Goal: Complete application form

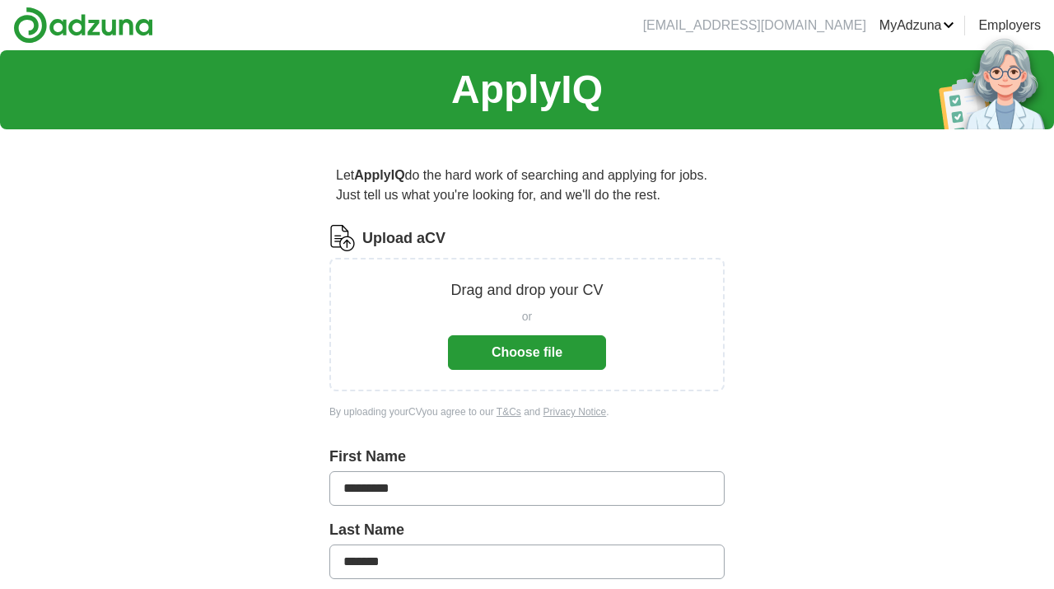
click at [507, 353] on button "Choose file" at bounding box center [527, 352] width 158 height 35
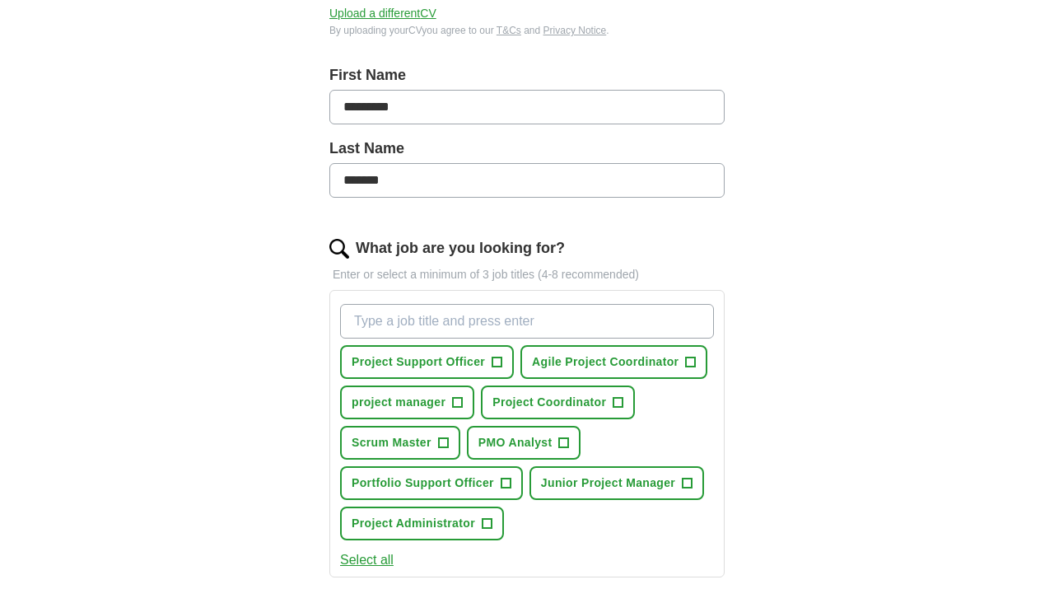
scroll to position [334, 0]
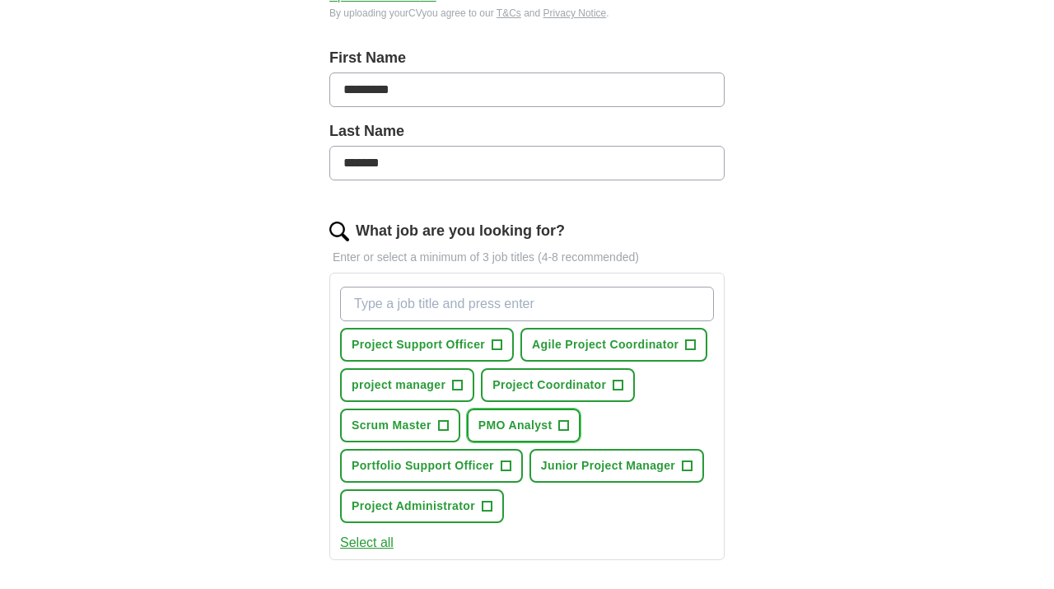
click at [512, 420] on span "PMO Analyst" at bounding box center [516, 425] width 74 height 17
click at [517, 386] on span "Project Coordinator" at bounding box center [550, 384] width 114 height 17
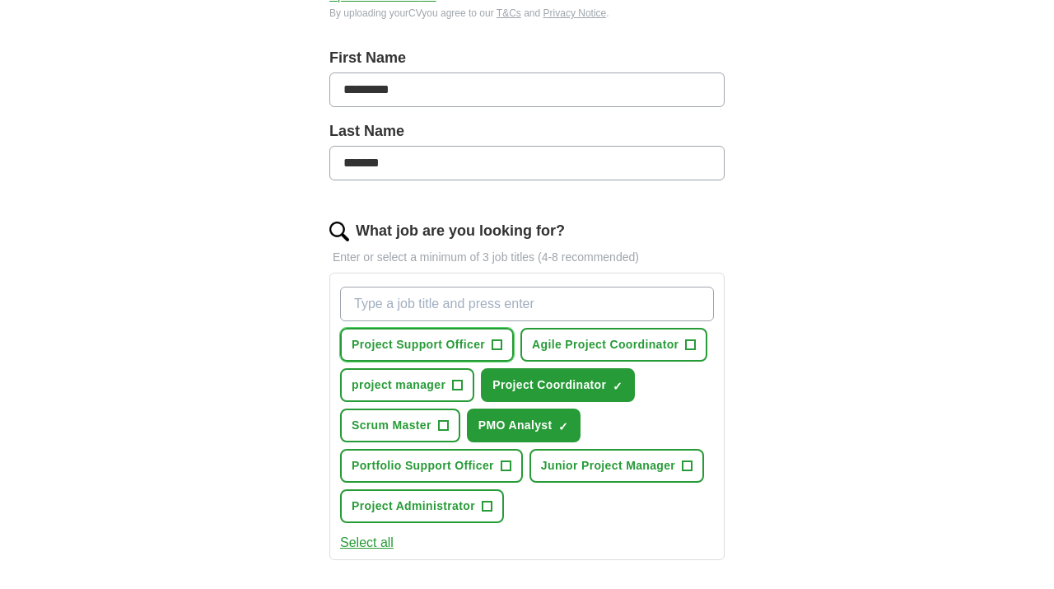
click at [432, 334] on button "Project Support Officer +" at bounding box center [427, 345] width 174 height 34
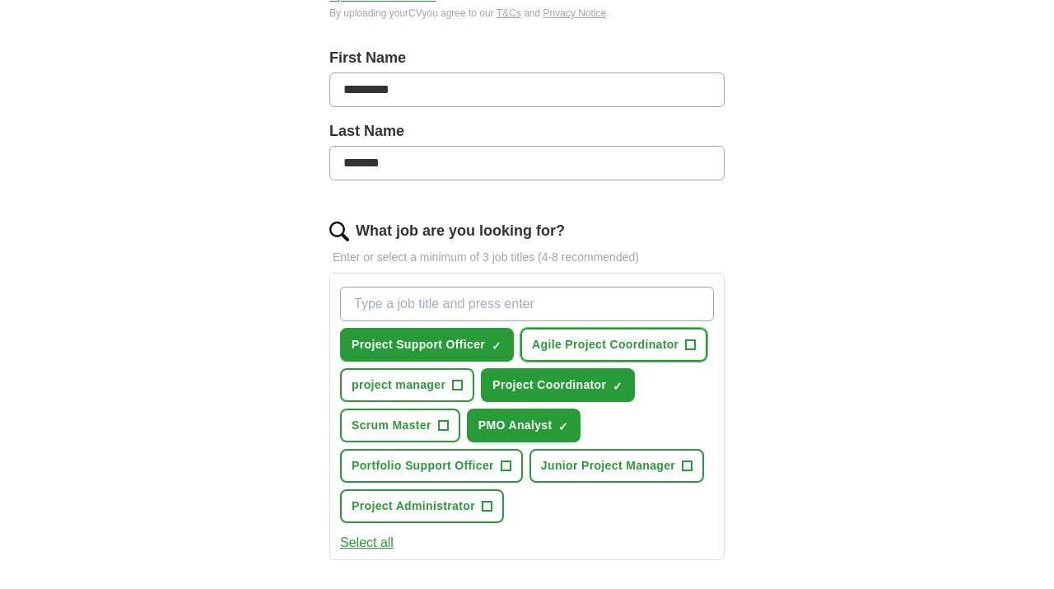
click at [585, 339] on span "Agile Project Coordinator" at bounding box center [605, 344] width 147 height 17
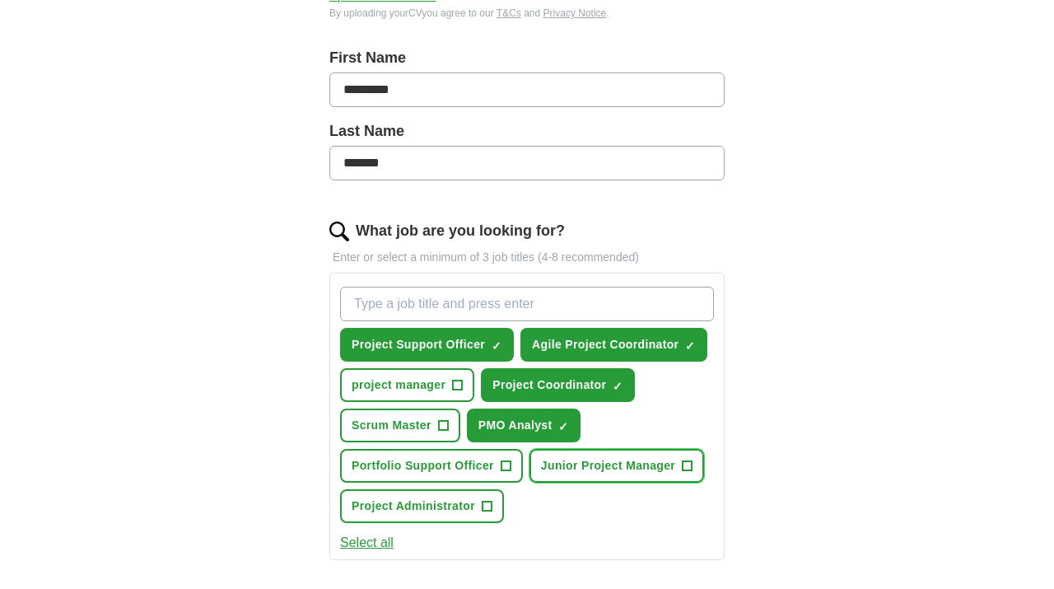
click at [588, 473] on span "Junior Project Manager" at bounding box center [608, 465] width 134 height 17
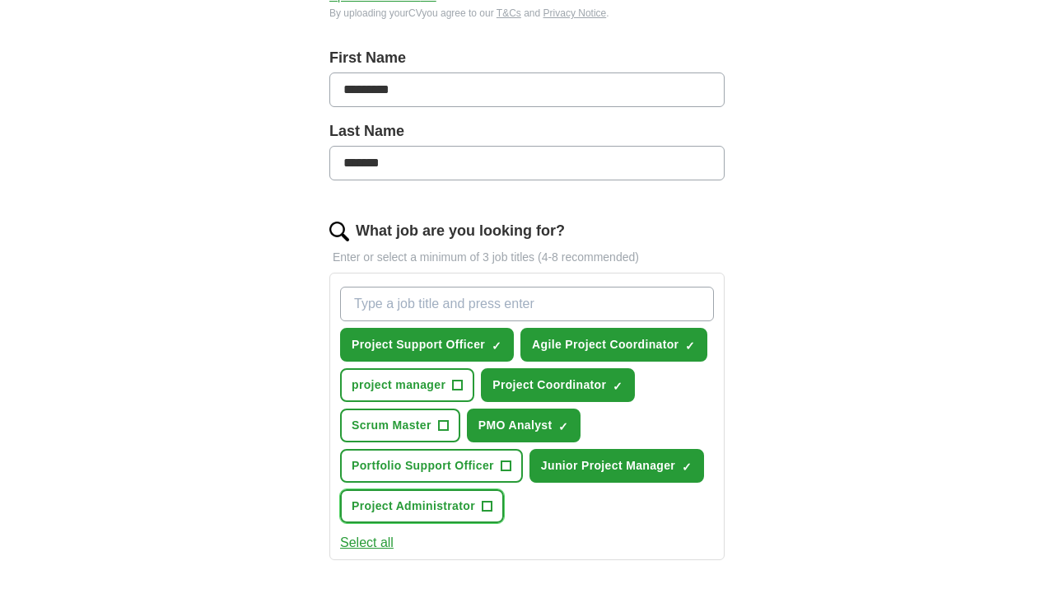
click at [404, 500] on span "Project Administrator" at bounding box center [414, 506] width 124 height 17
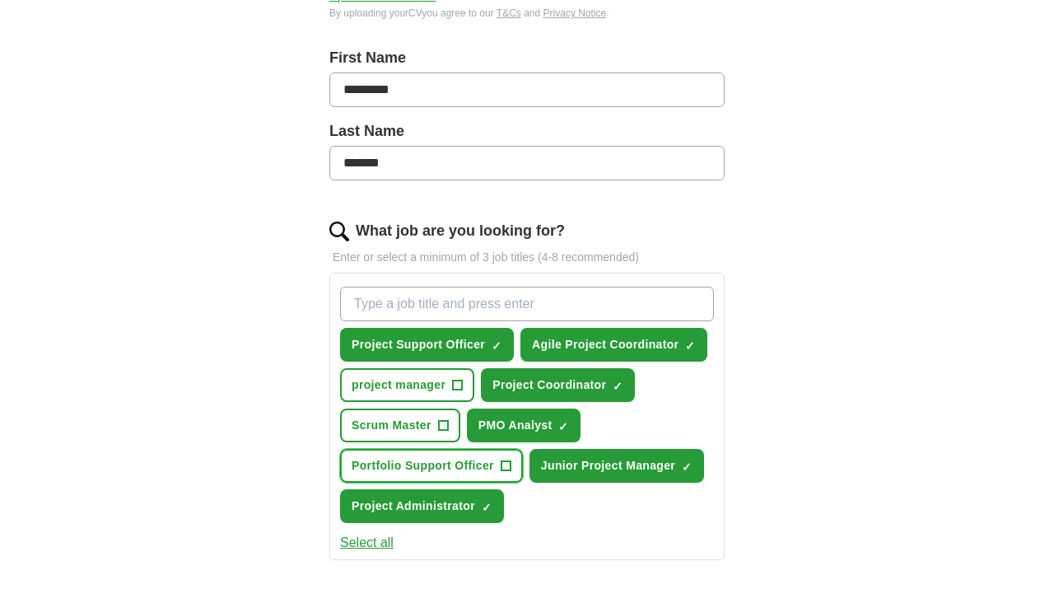
click at [408, 463] on span "Portfolio Support Officer" at bounding box center [423, 465] width 143 height 17
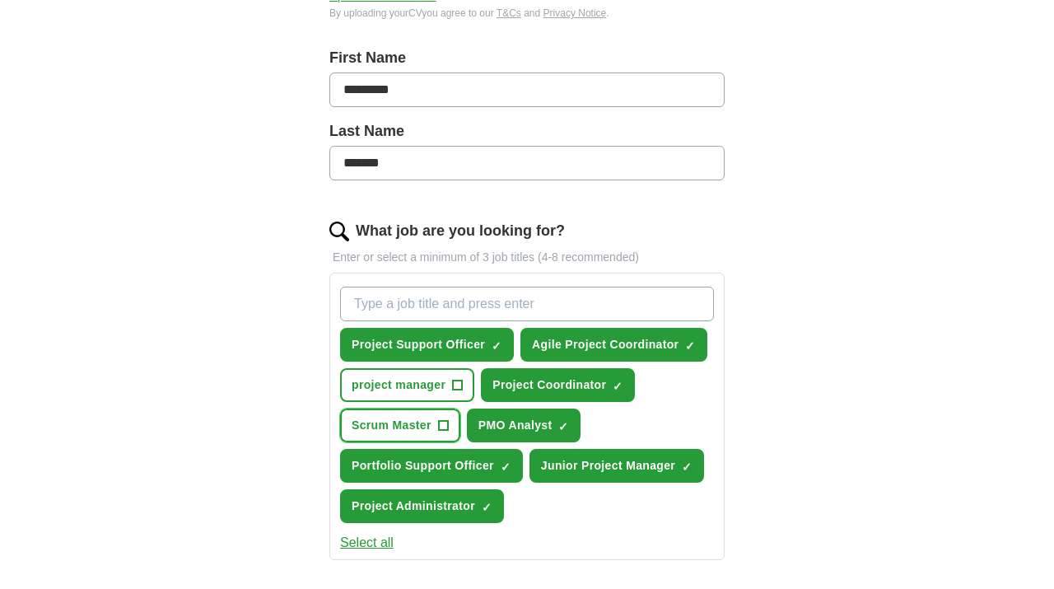
click at [394, 411] on button "Scrum Master +" at bounding box center [400, 426] width 120 height 34
click at [386, 382] on span "project manager" at bounding box center [399, 384] width 94 height 17
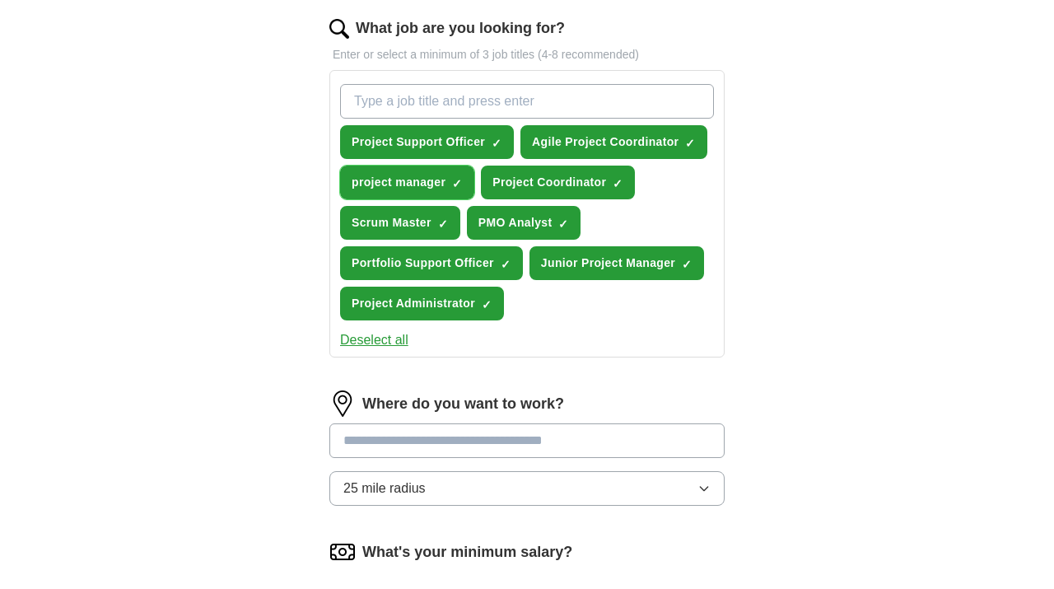
scroll to position [539, 0]
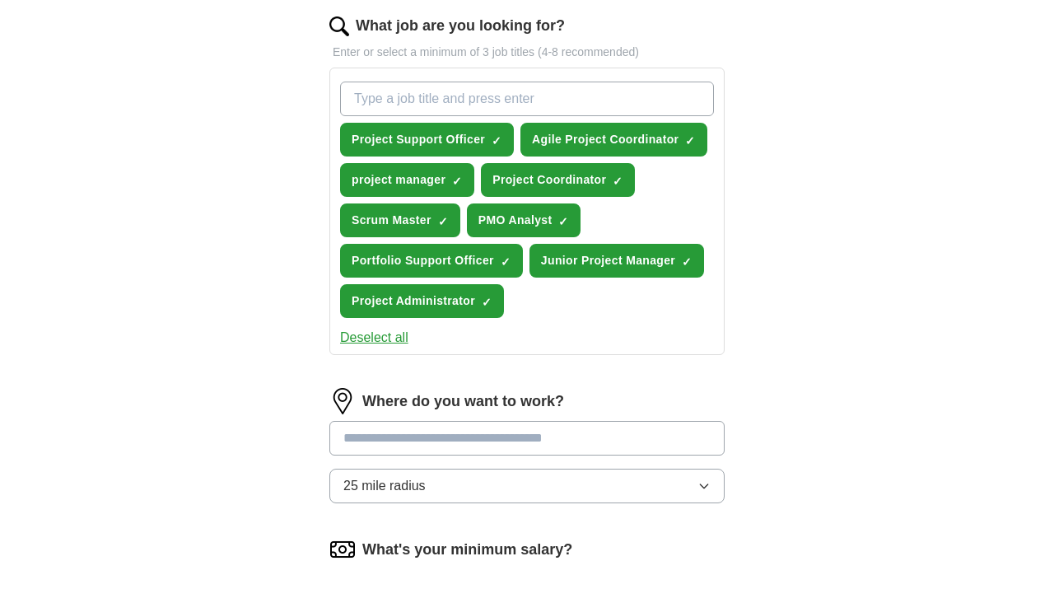
click at [621, 491] on button "25 mile radius" at bounding box center [526, 486] width 395 height 35
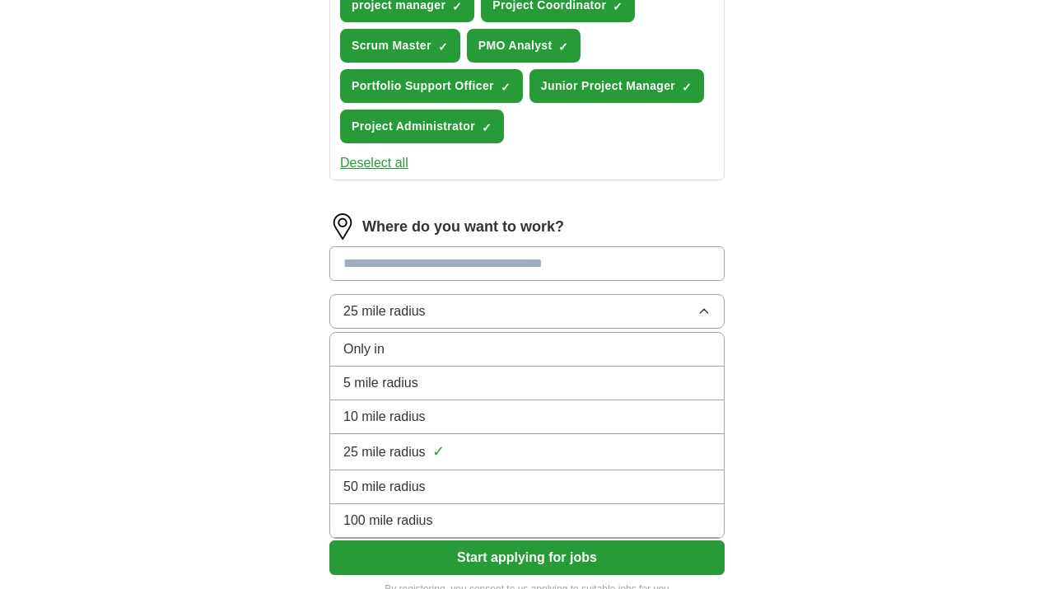
scroll to position [722, 0]
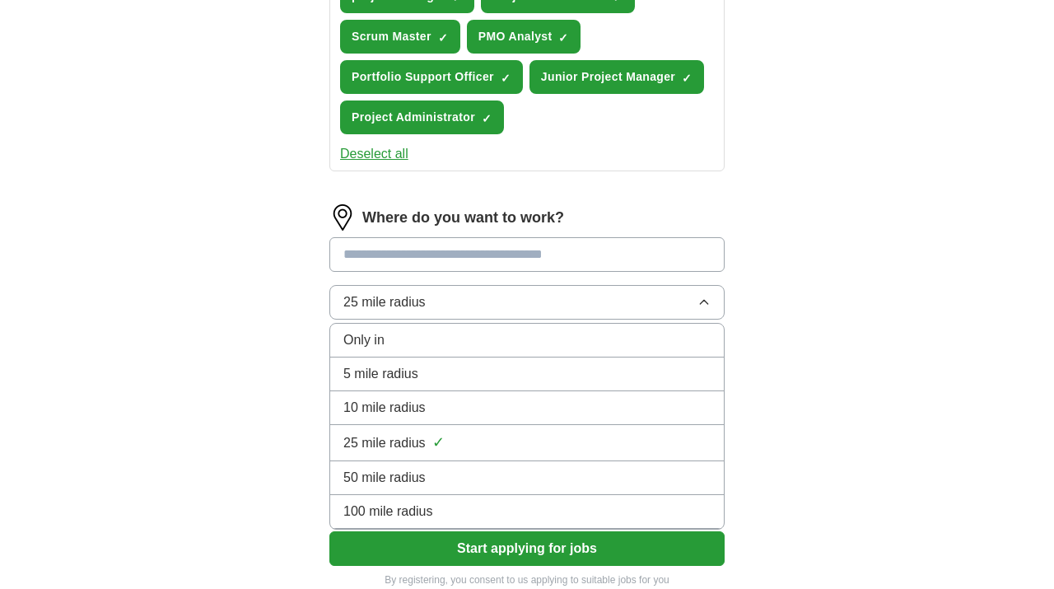
click at [518, 484] on div "50 mile radius" at bounding box center [526, 478] width 367 height 20
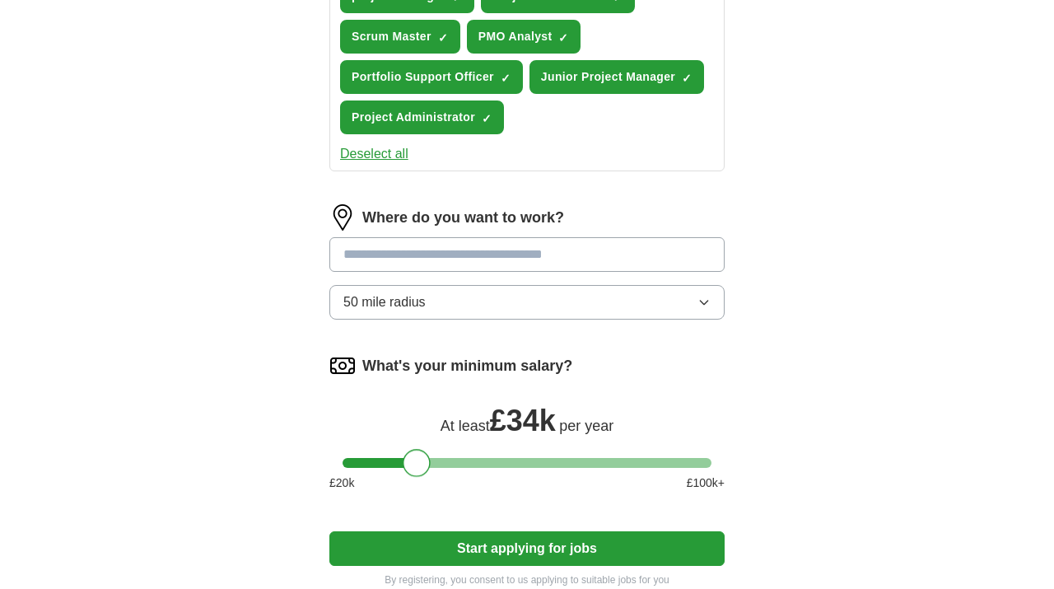
drag, startPoint x: 361, startPoint y: 465, endPoint x: 419, endPoint y: 460, distance: 58.7
click at [419, 460] on div at bounding box center [417, 463] width 28 height 28
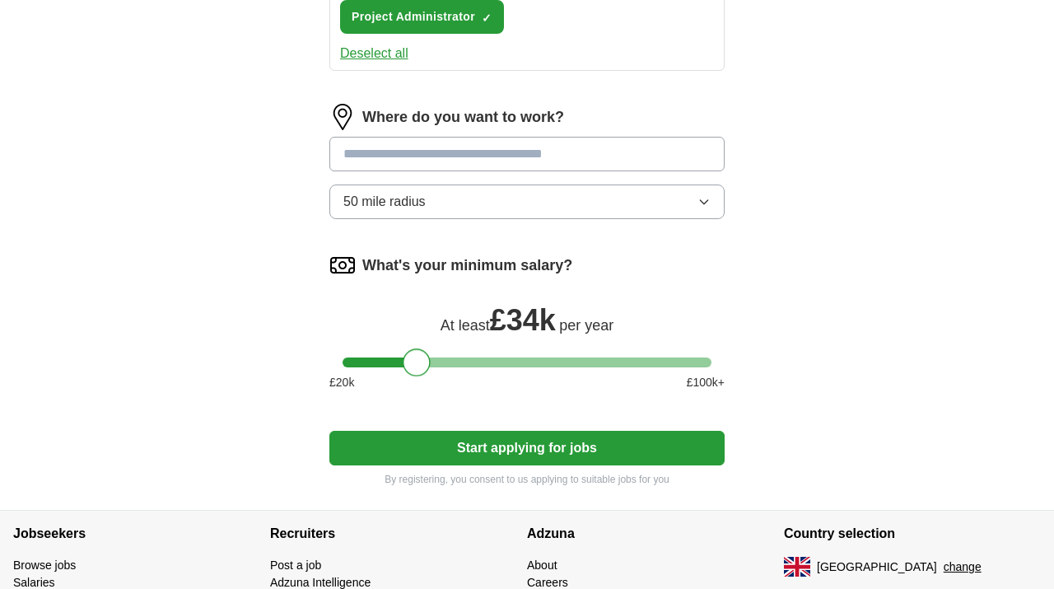
scroll to position [837, 0]
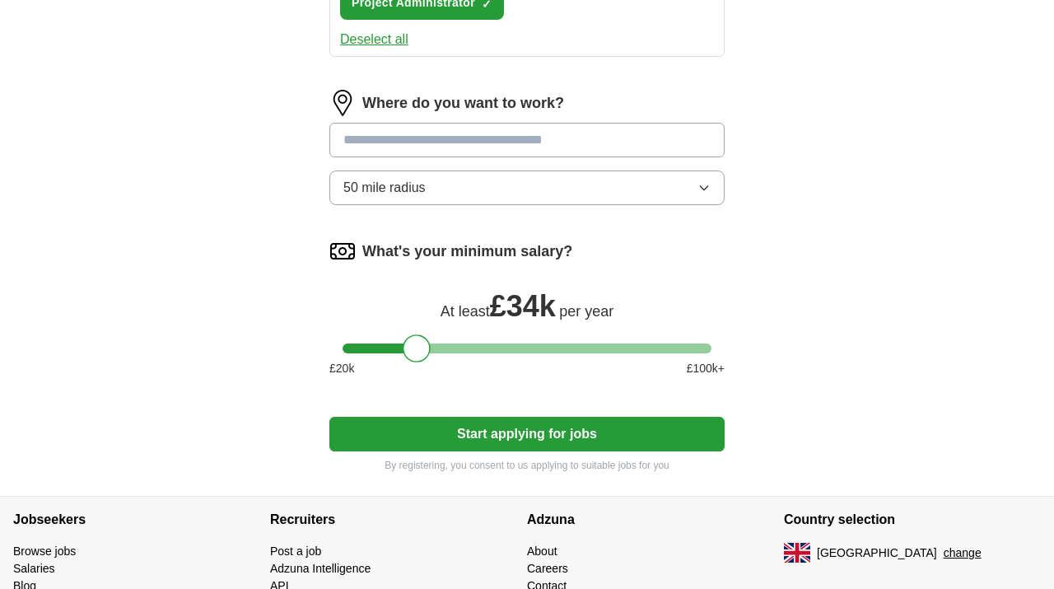
click at [457, 438] on button "Start applying for jobs" at bounding box center [526, 434] width 395 height 35
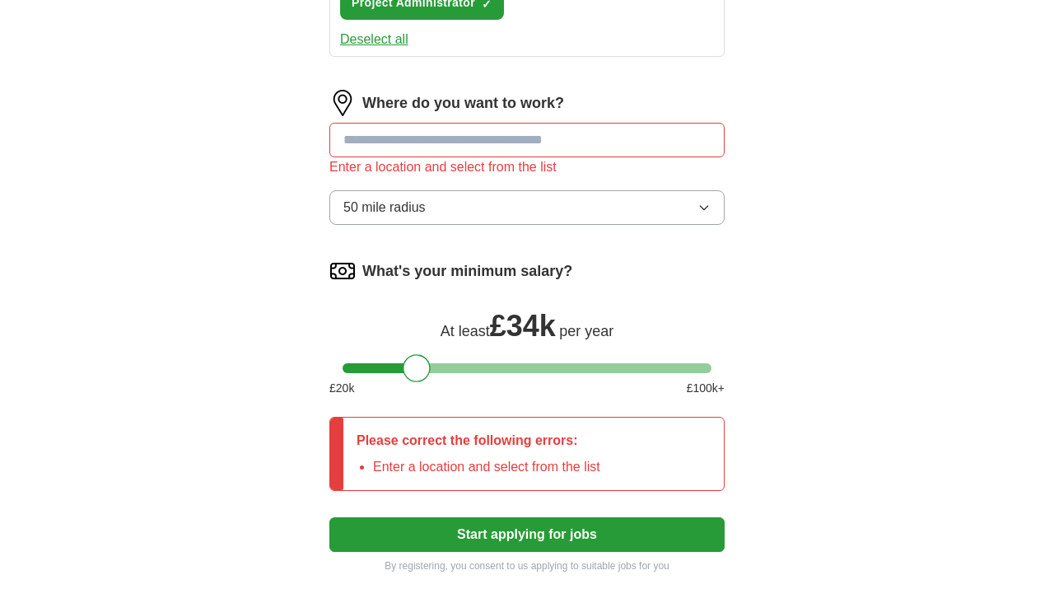
click at [441, 145] on input at bounding box center [526, 140] width 395 height 35
type input "**"
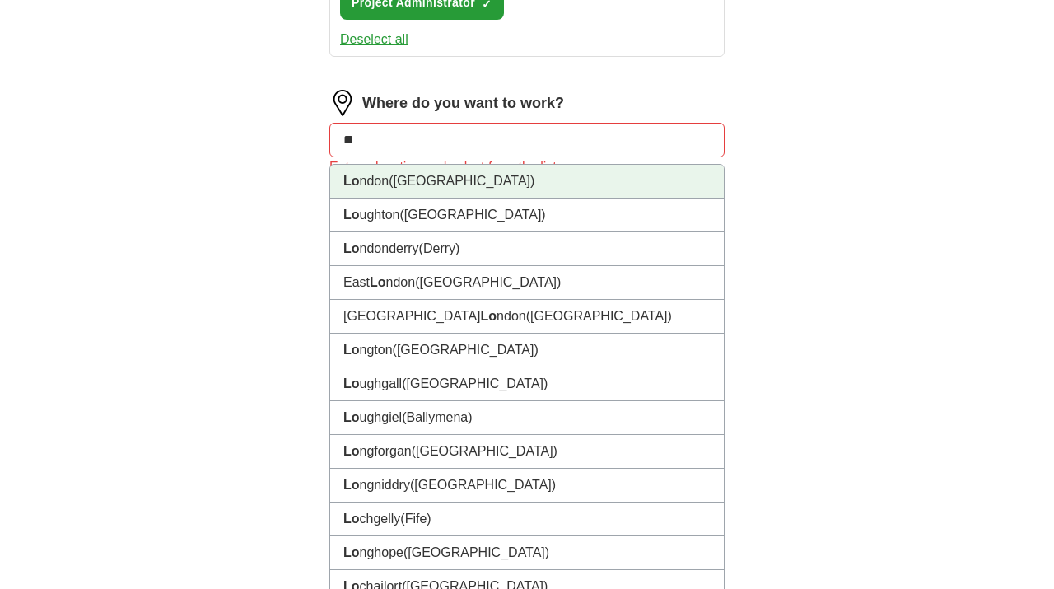
click at [414, 185] on span "([GEOGRAPHIC_DATA])" at bounding box center [462, 181] width 146 height 14
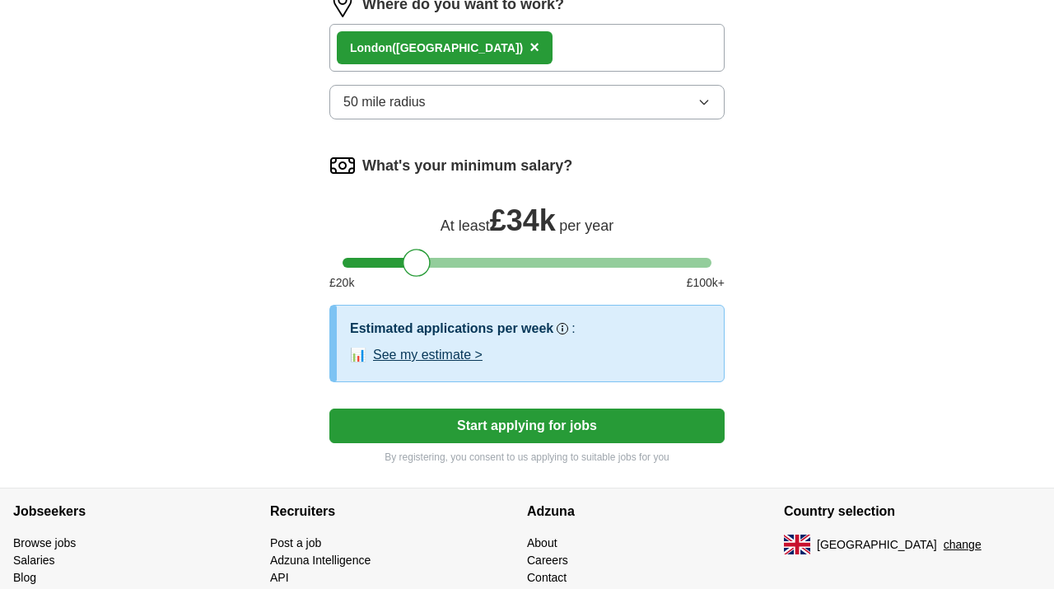
scroll to position [937, 0]
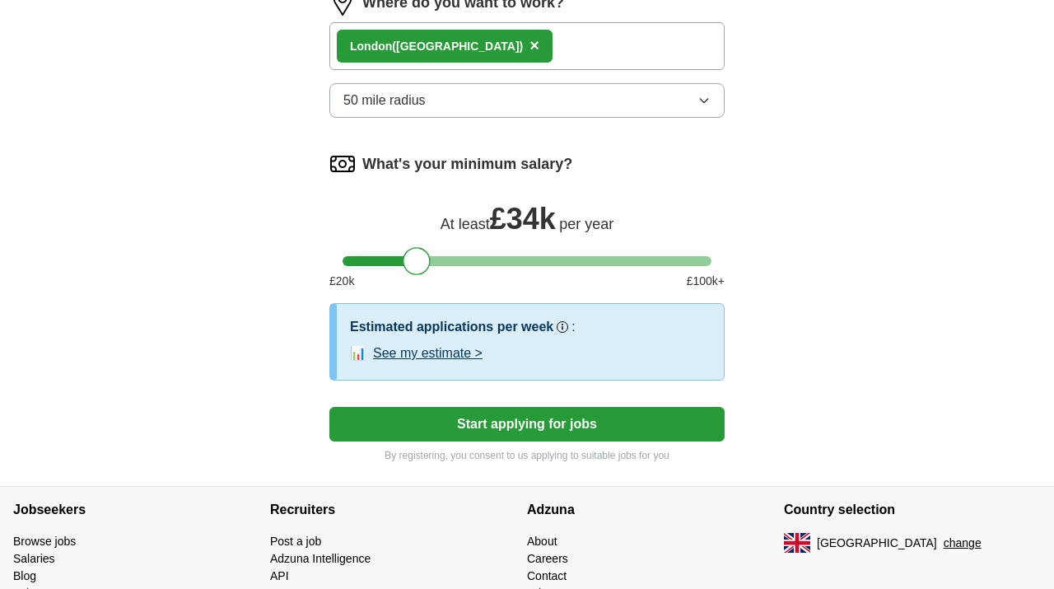
click at [474, 430] on button "Start applying for jobs" at bounding box center [526, 424] width 395 height 35
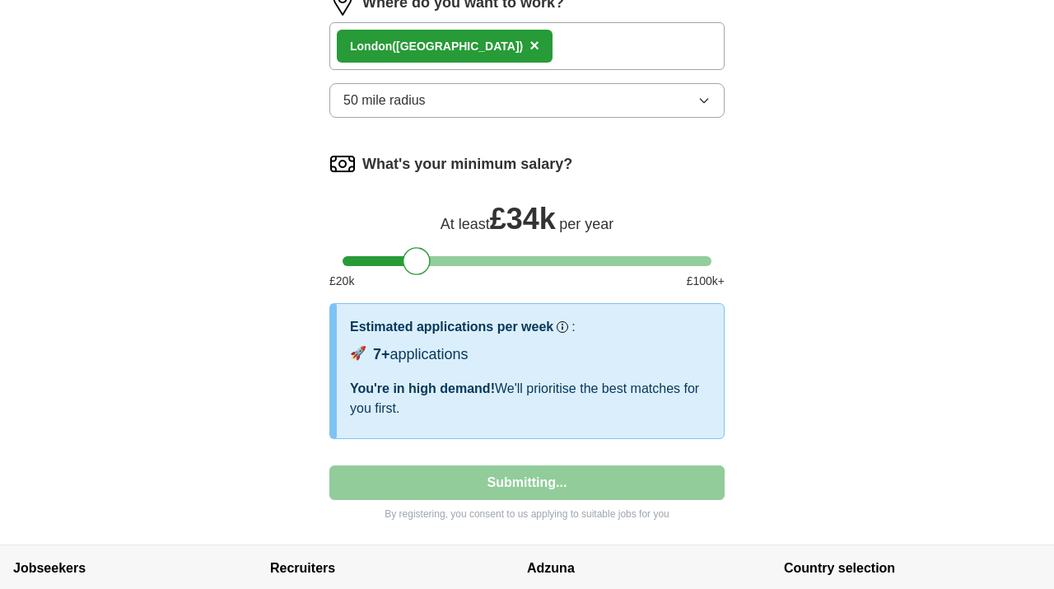
select select "**"
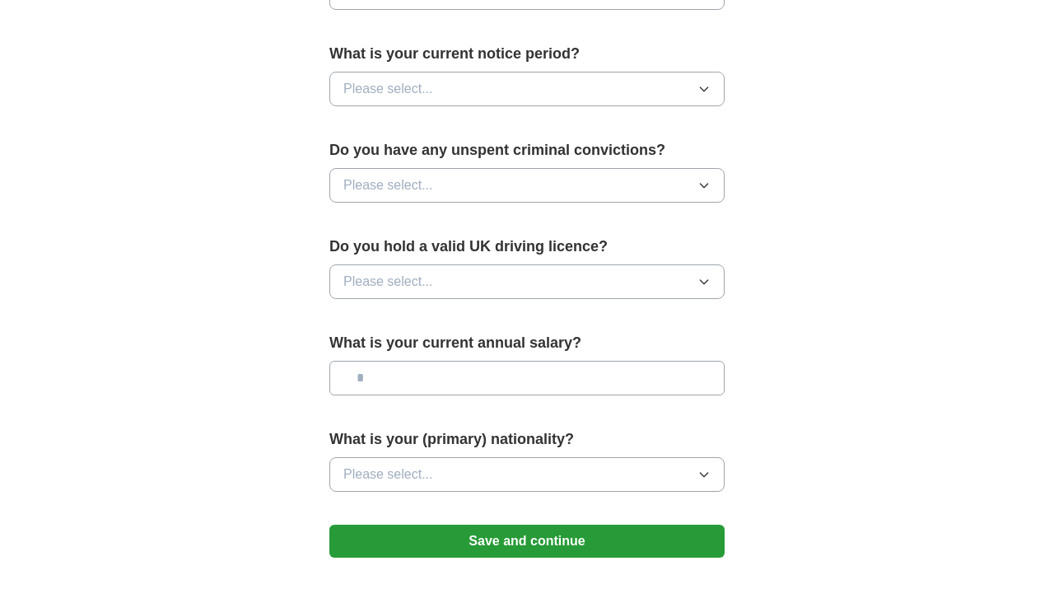
click at [558, 105] on button "Please select..." at bounding box center [526, 89] width 395 height 35
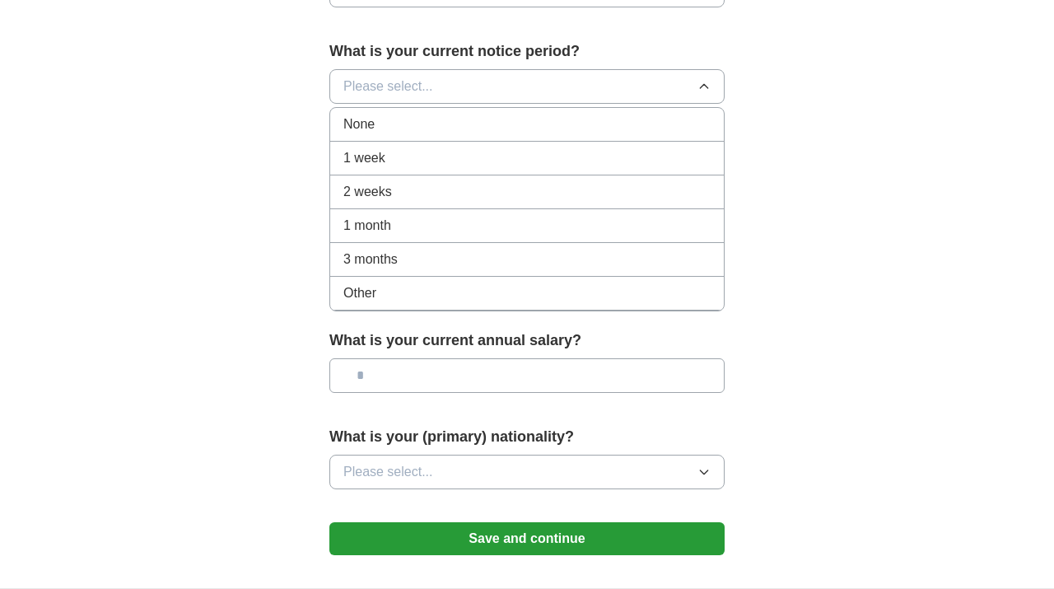
scroll to position [938, 0]
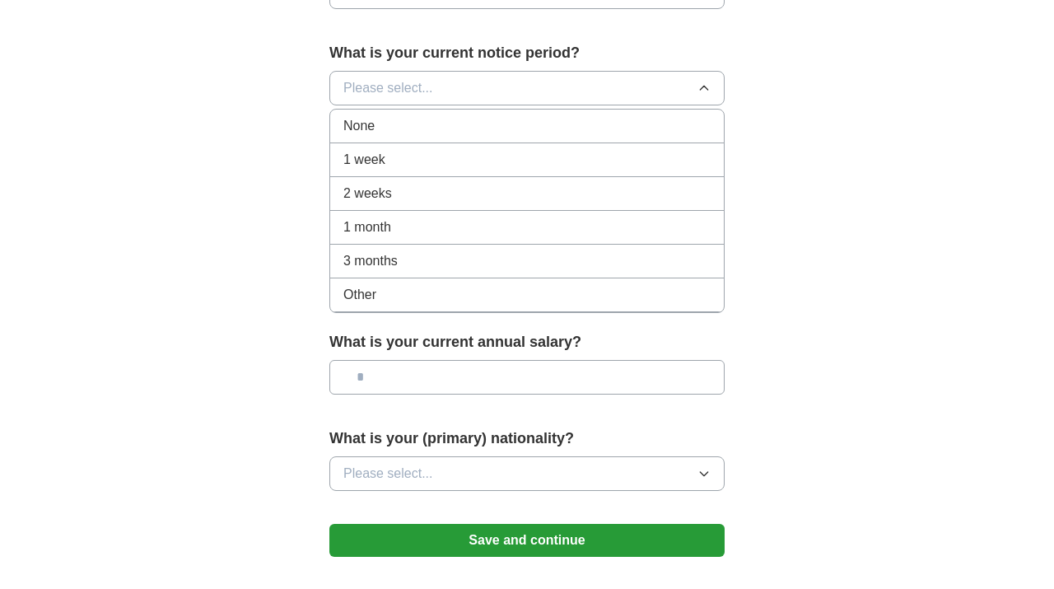
click at [526, 199] on div "2 weeks" at bounding box center [526, 194] width 367 height 20
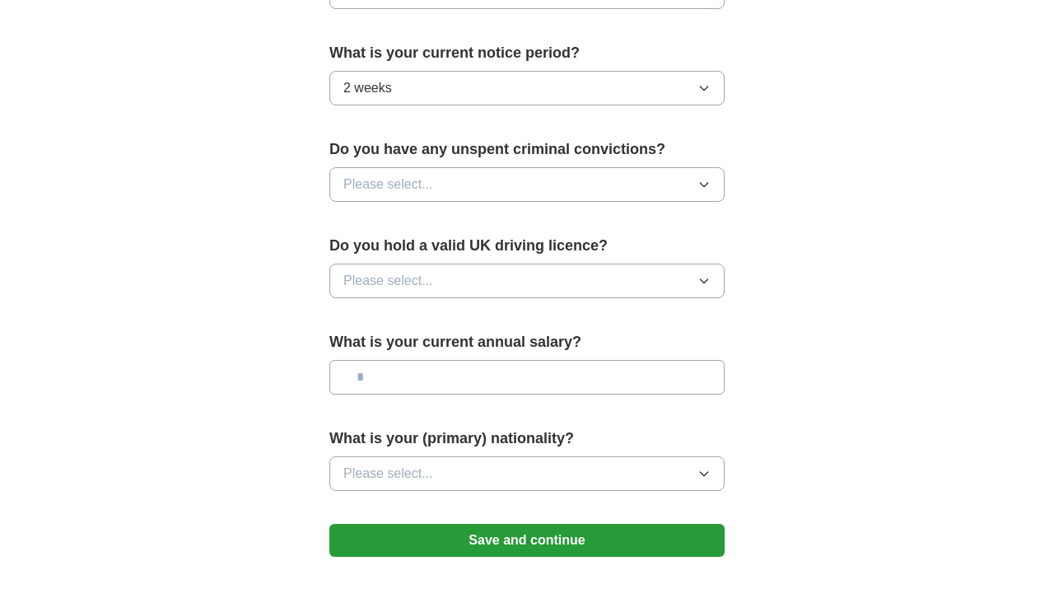
click at [521, 199] on button "Please select..." at bounding box center [526, 184] width 395 height 35
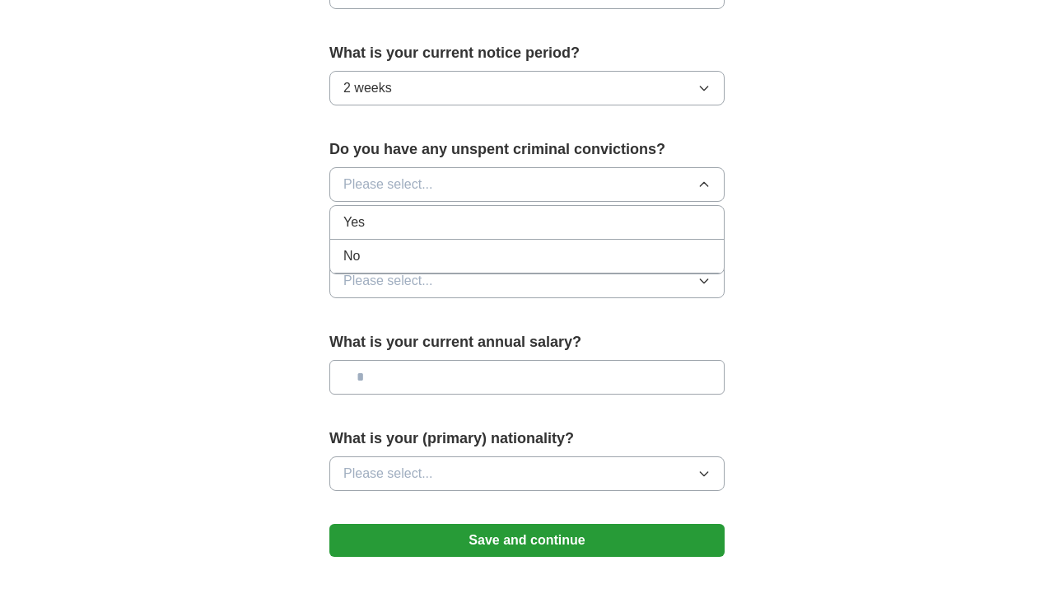
click at [456, 259] on div "No" at bounding box center [526, 256] width 367 height 20
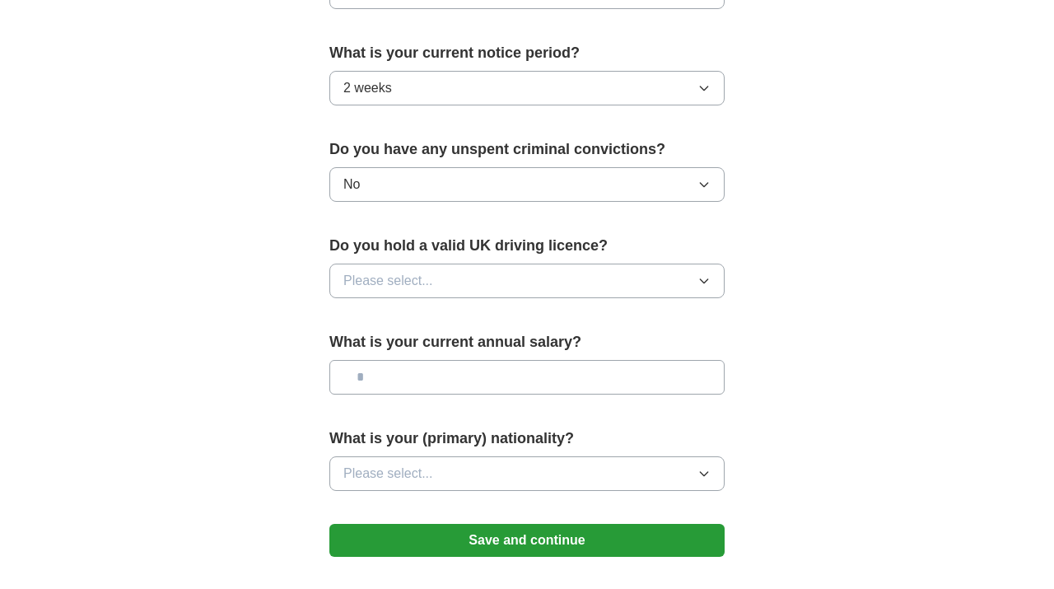
click at [433, 290] on button "Please select..." at bounding box center [526, 281] width 395 height 35
click at [395, 353] on div "No" at bounding box center [526, 353] width 367 height 20
click at [414, 387] on input "text" at bounding box center [526, 377] width 395 height 35
type input "*******"
click at [386, 474] on span "Please select..." at bounding box center [388, 474] width 90 height 20
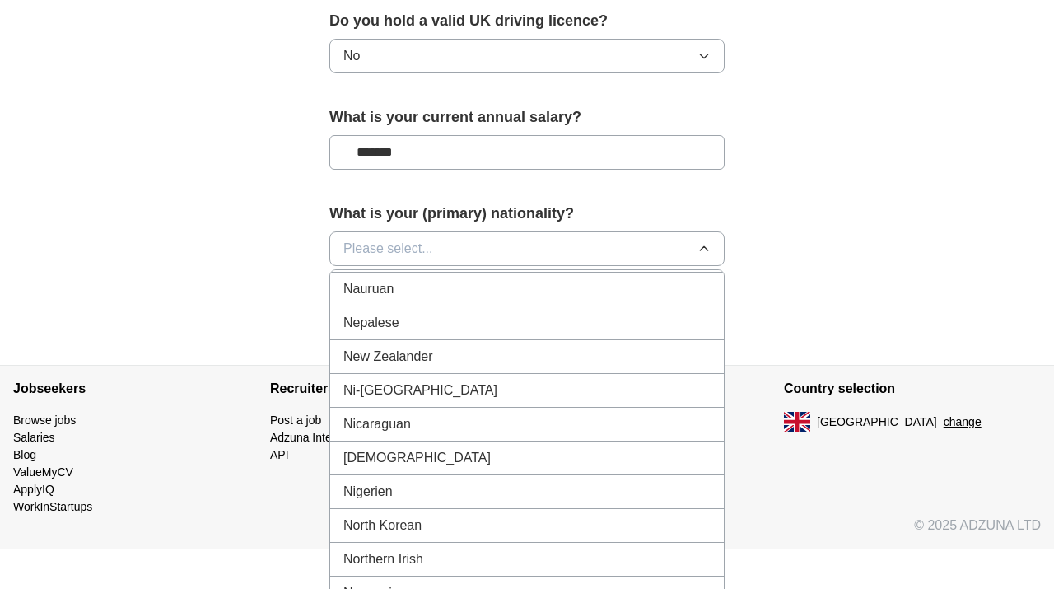
scroll to position [4209, 0]
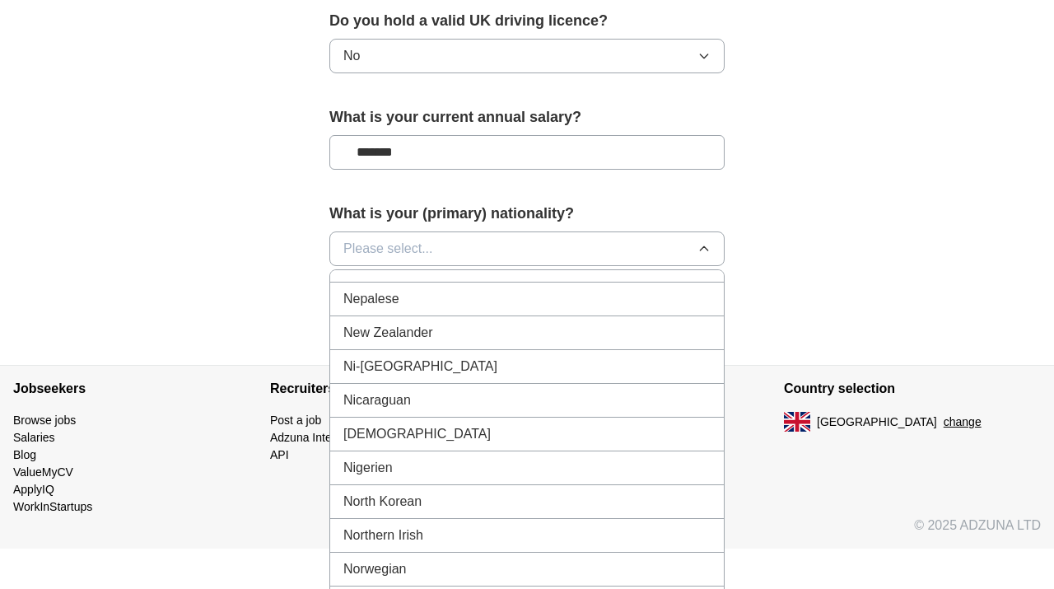
click at [390, 444] on span "[DEMOGRAPHIC_DATA]" at bounding box center [416, 434] width 147 height 20
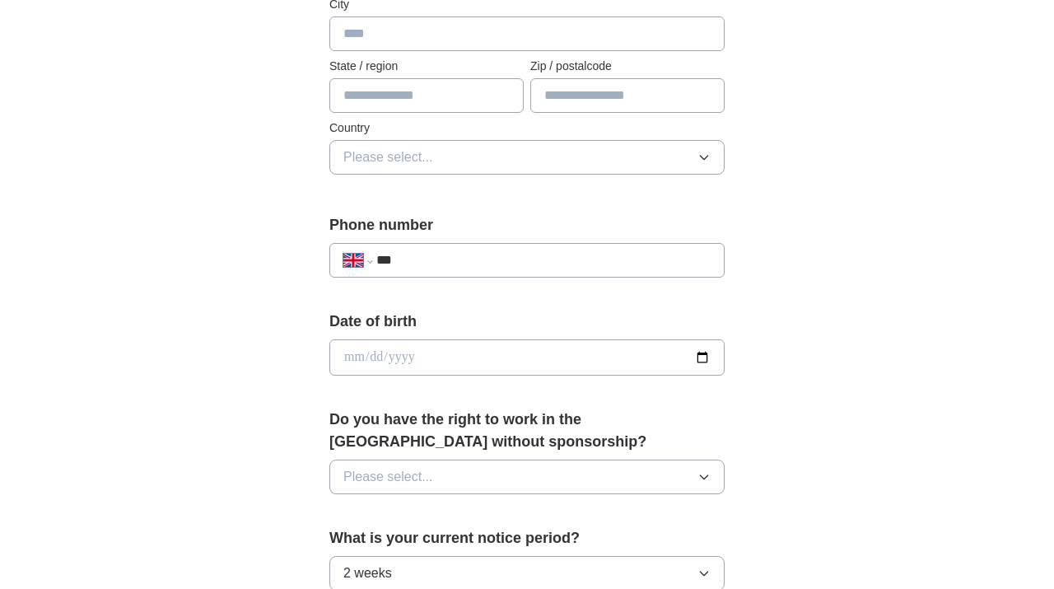
scroll to position [441, 0]
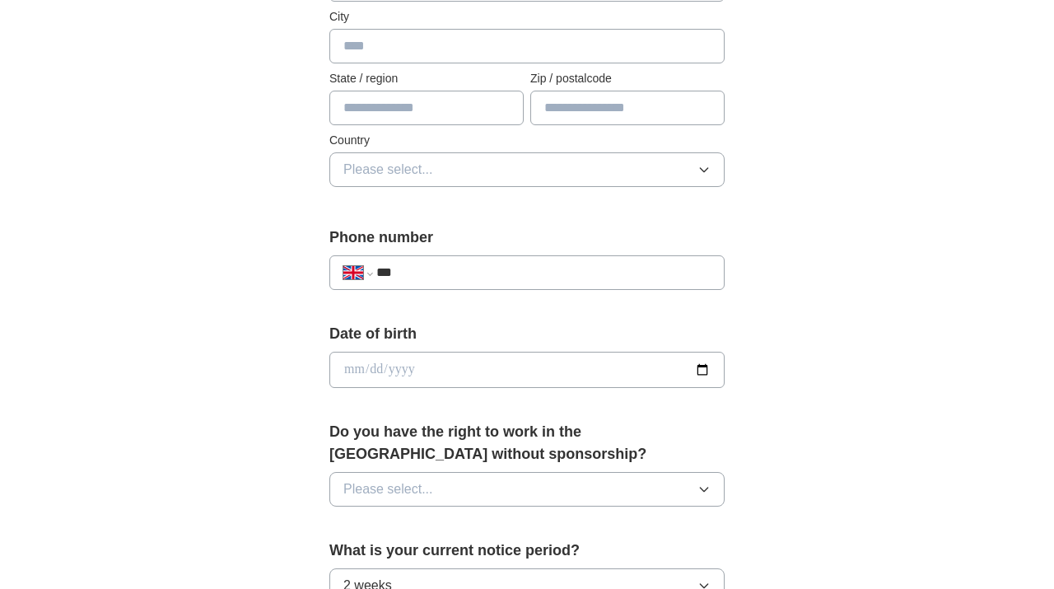
click at [465, 272] on input "***" at bounding box center [543, 273] width 334 height 20
type input "**********"
type input "******"
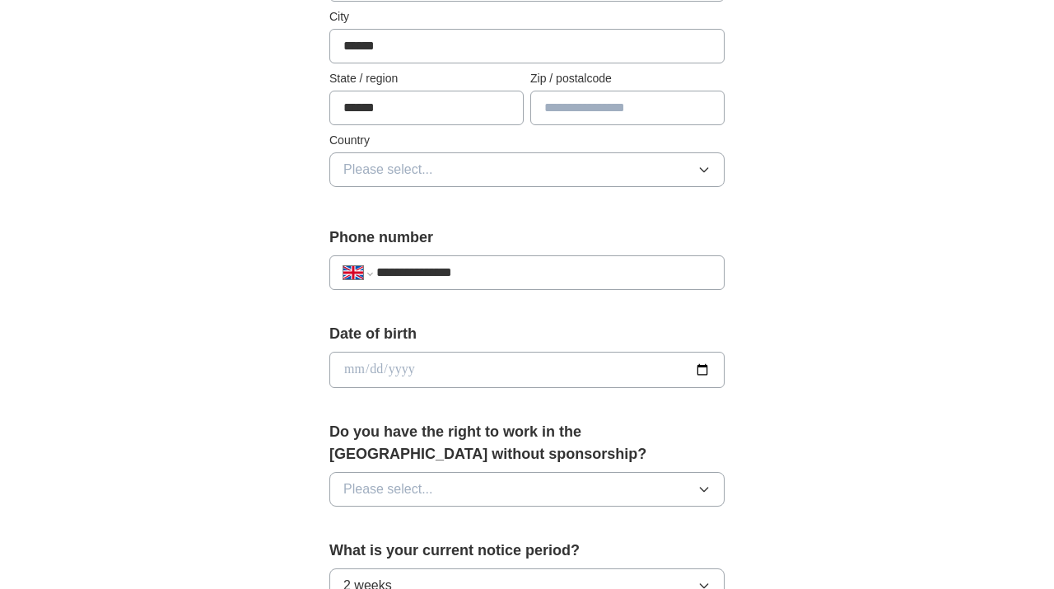
type input "*******"
click at [370, 367] on input "date" at bounding box center [526, 370] width 395 height 36
click at [345, 365] on input "date" at bounding box center [526, 370] width 395 height 36
click at [399, 367] on input "date" at bounding box center [526, 370] width 395 height 36
type input "**********"
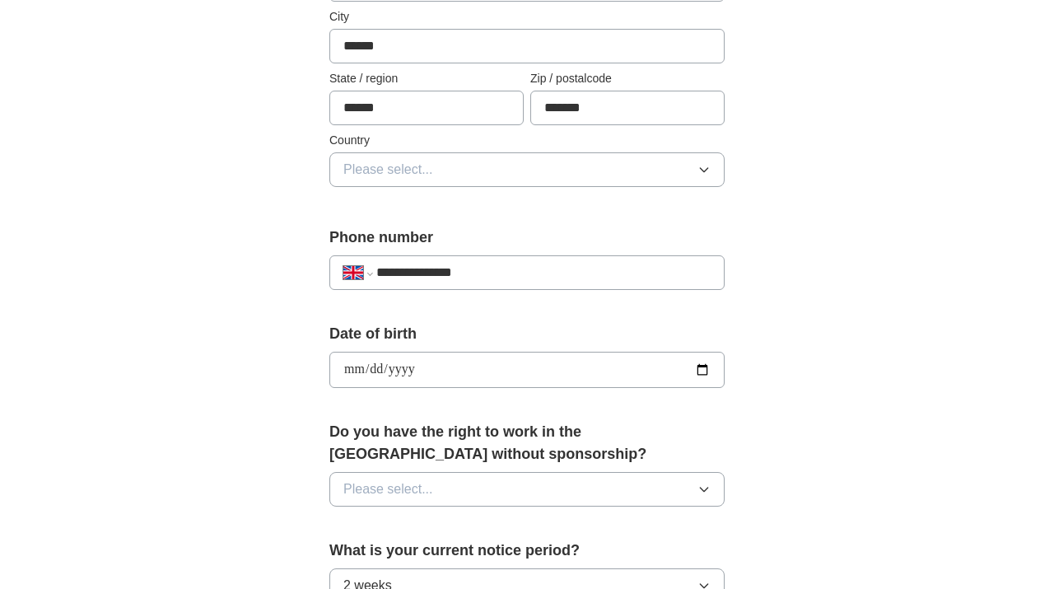
click at [418, 496] on span "Please select..." at bounding box center [388, 489] width 90 height 20
click at [379, 532] on div "Yes" at bounding box center [526, 527] width 367 height 20
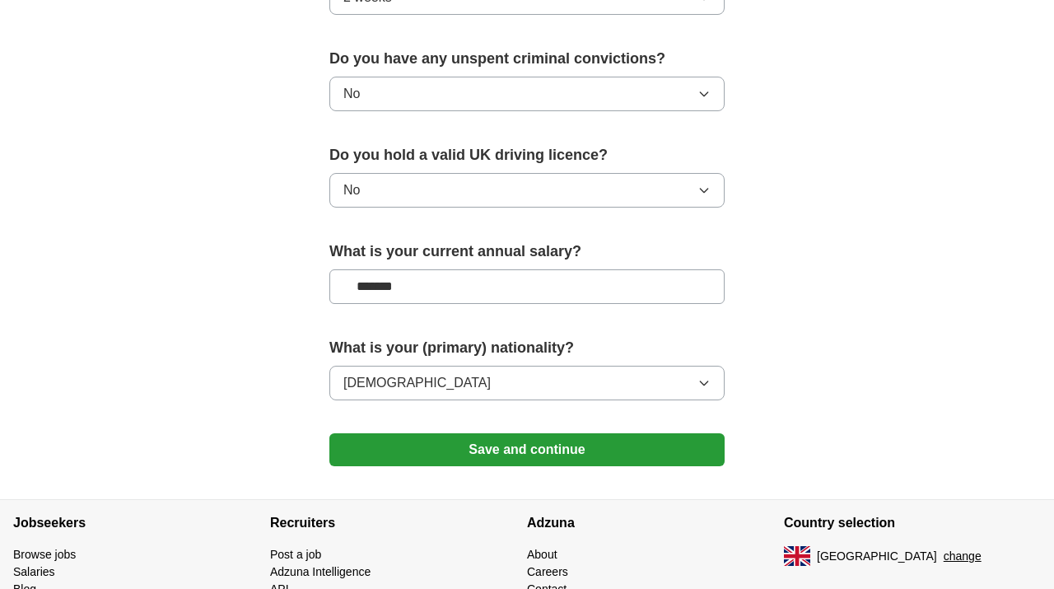
scroll to position [1123, 0]
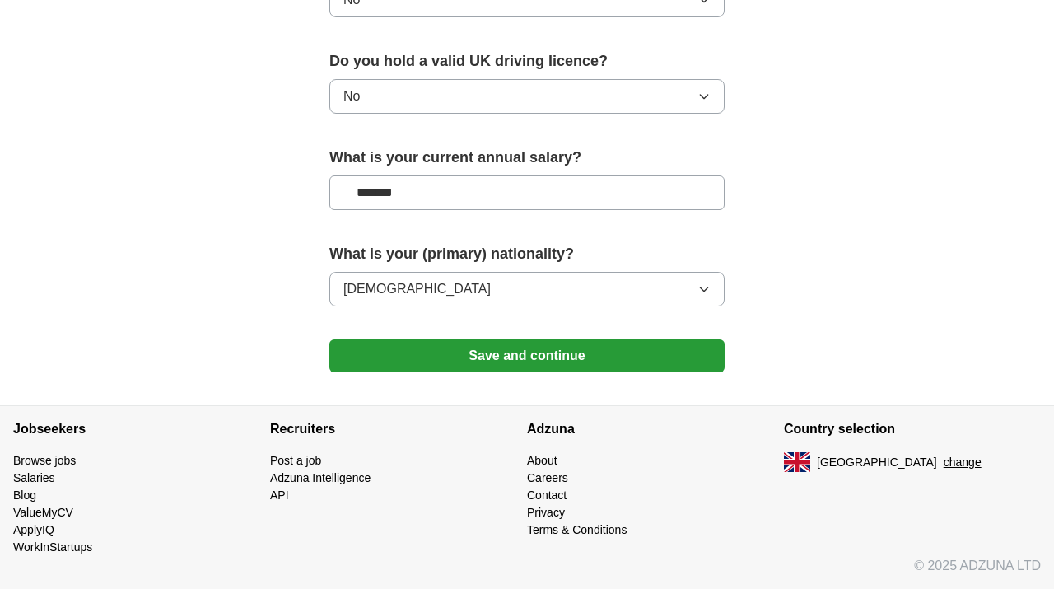
click at [455, 355] on button "Save and continue" at bounding box center [526, 355] width 395 height 33
